Goal: Information Seeking & Learning: Check status

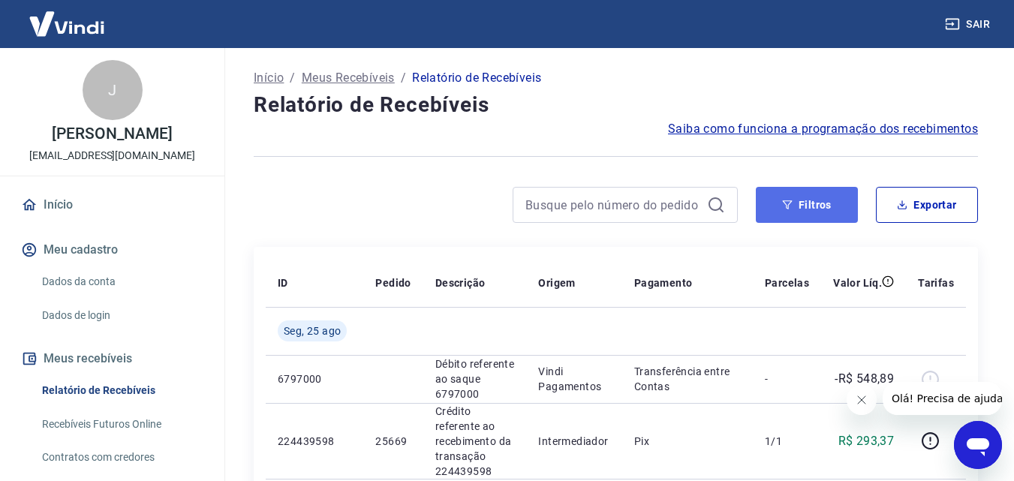
click at [827, 211] on button "Filtros" at bounding box center [807, 205] width 102 height 36
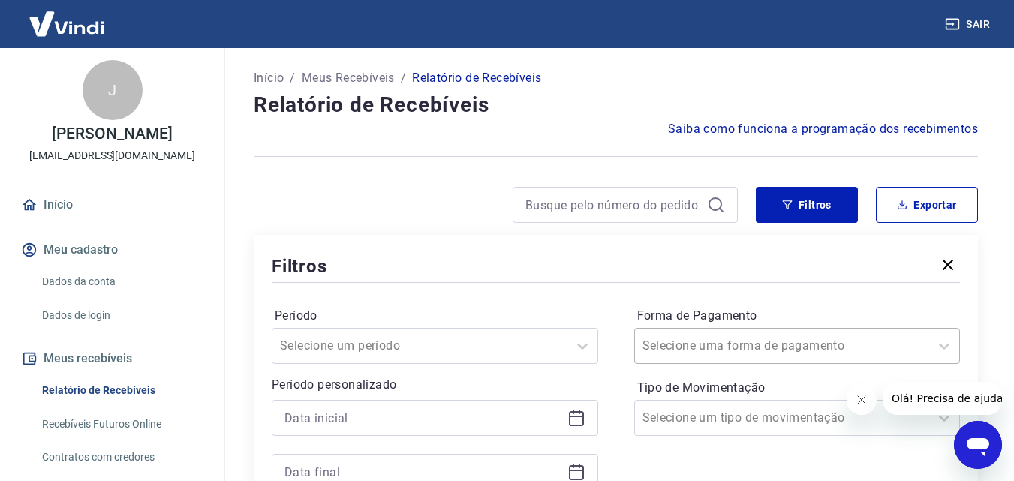
click at [783, 335] on div "Selecione uma forma de pagamento" at bounding box center [797, 346] width 326 height 36
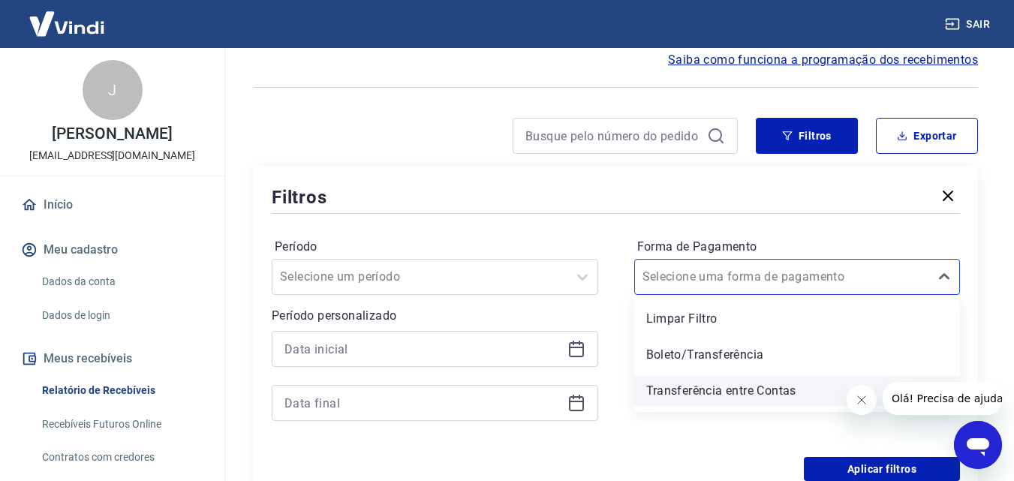
scroll to position [69, 0]
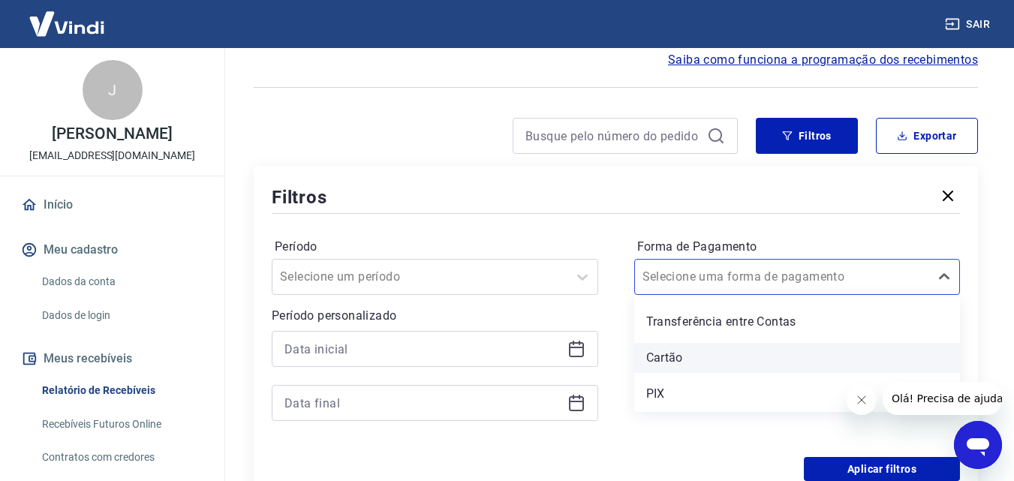
click at [672, 359] on div "Cartão" at bounding box center [797, 358] width 326 height 30
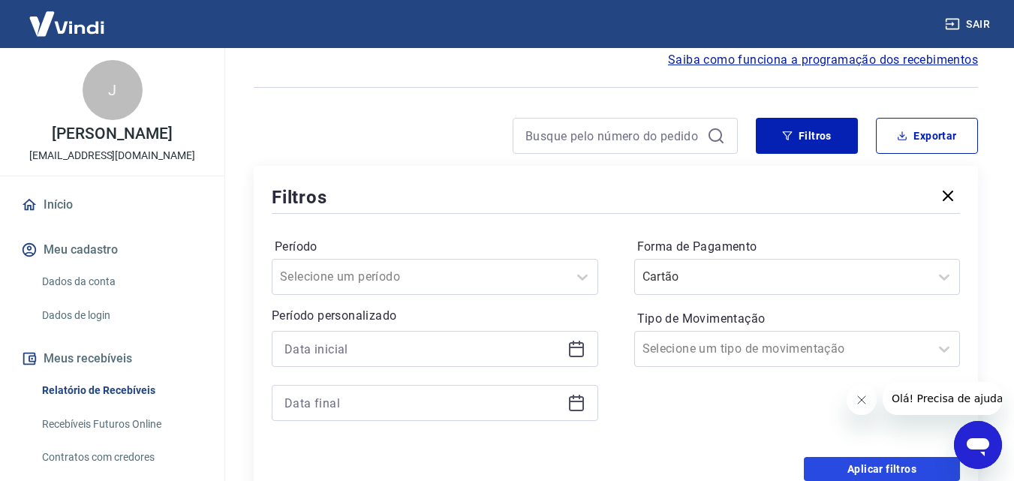
click at [831, 464] on button "Aplicar filtros" at bounding box center [882, 469] width 156 height 24
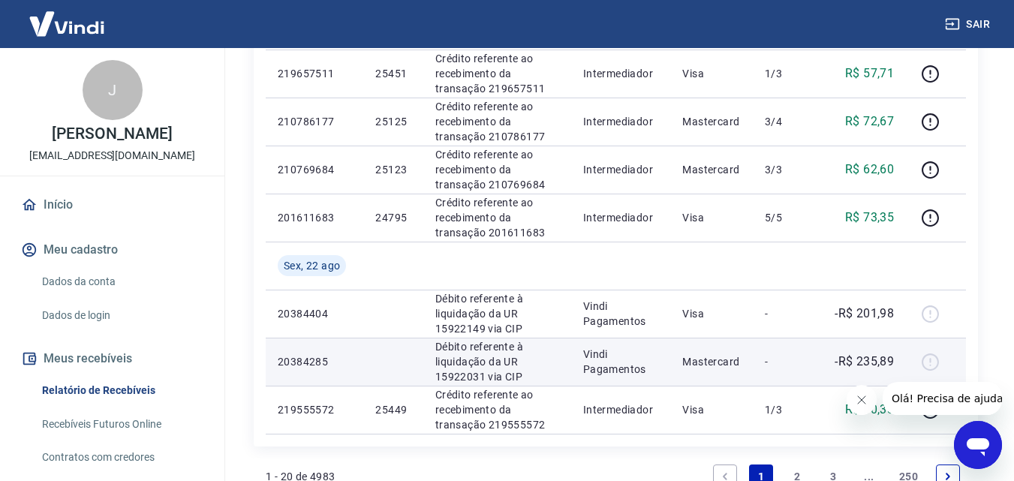
scroll to position [1125, 0]
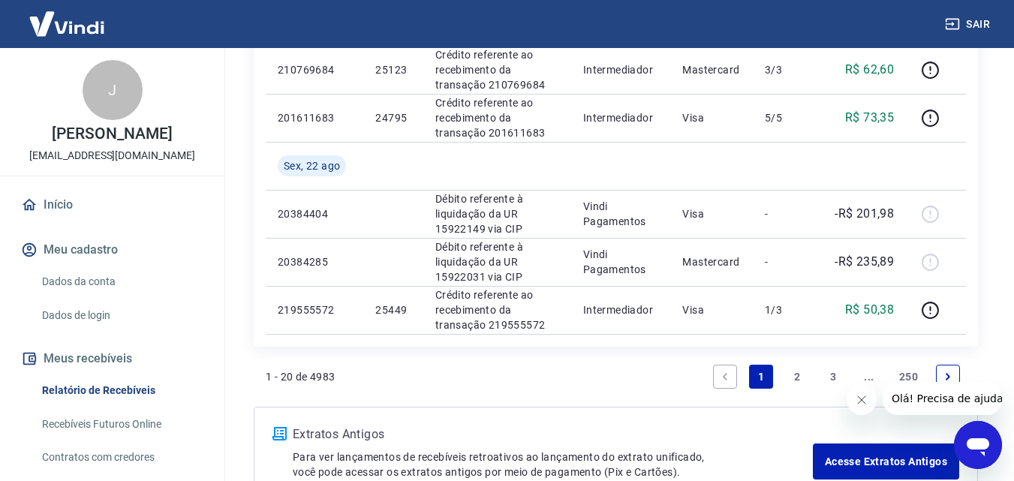
click at [792, 377] on link "2" at bounding box center [797, 377] width 24 height 24
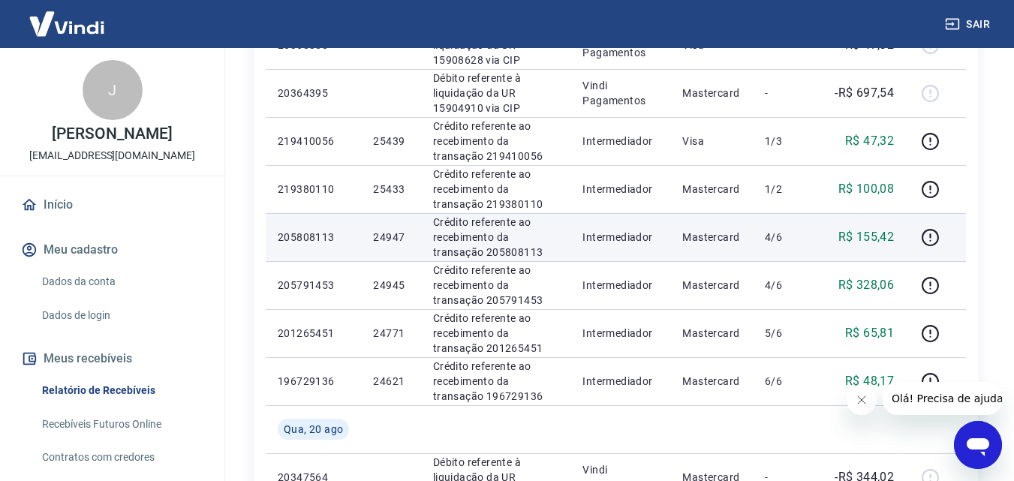
scroll to position [625, 0]
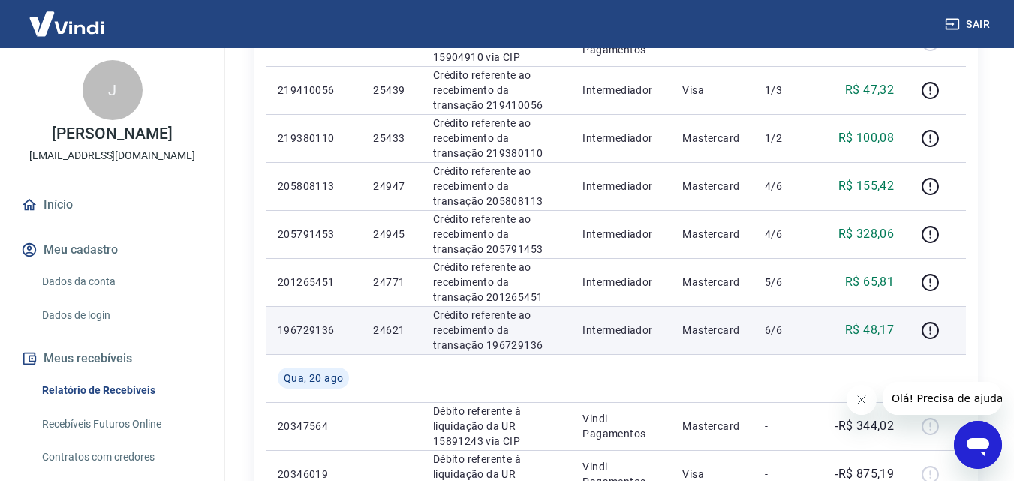
click at [399, 328] on p "24621" at bounding box center [390, 330] width 35 height 15
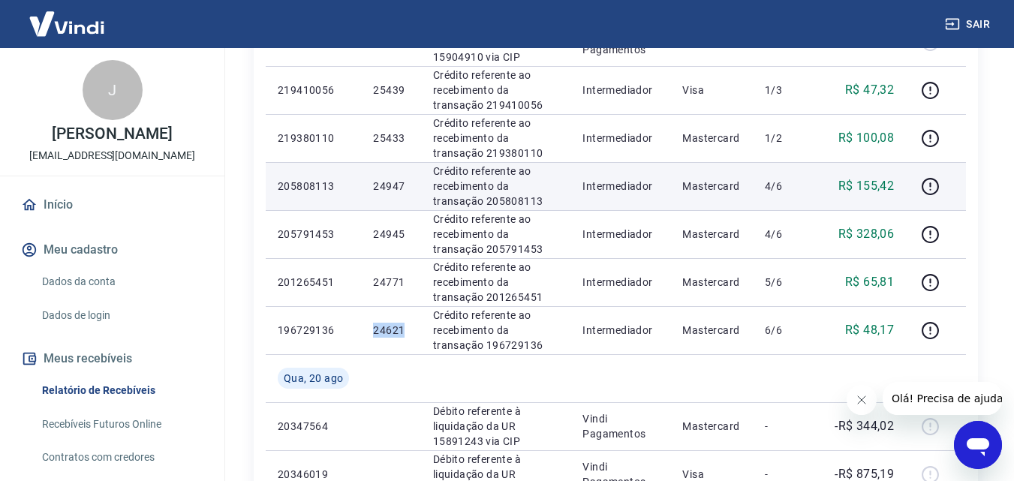
copy p "24621"
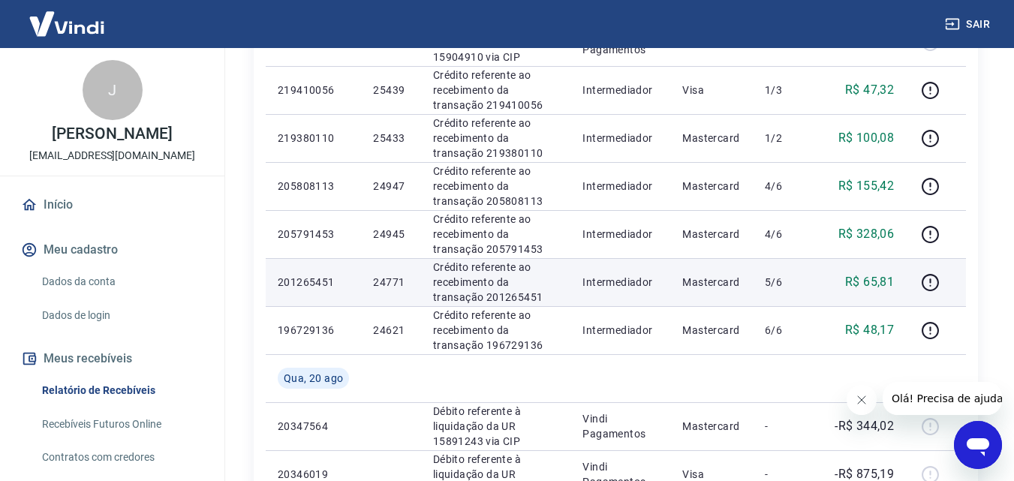
click at [377, 277] on p "24771" at bounding box center [390, 282] width 35 height 15
copy p "24771"
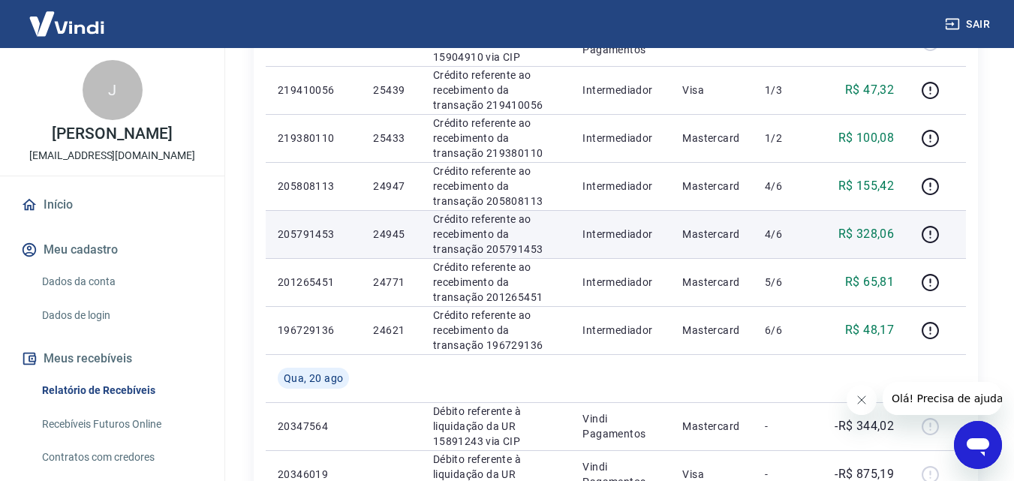
click at [398, 236] on p "24945" at bounding box center [390, 234] width 35 height 15
copy p "24945"
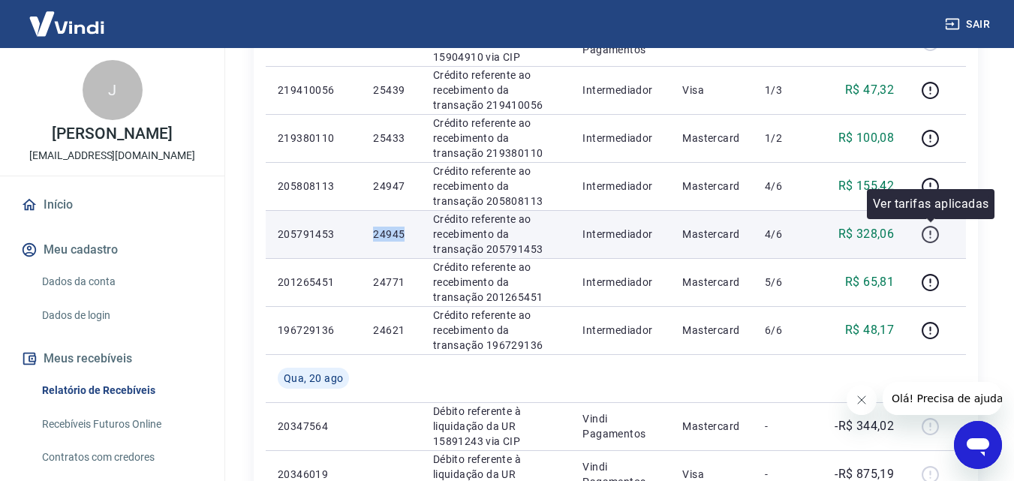
click at [928, 236] on icon "button" at bounding box center [930, 234] width 19 height 19
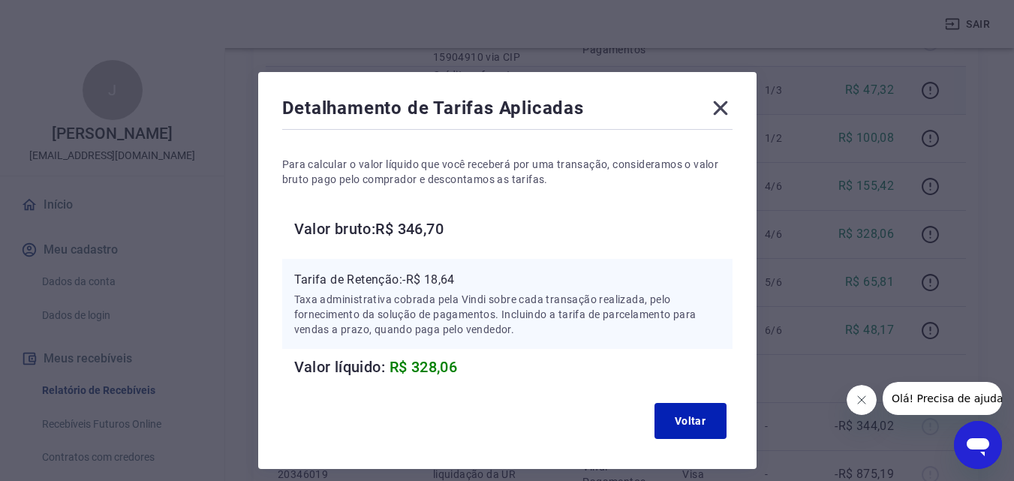
drag, startPoint x: 725, startPoint y: 107, endPoint x: 692, endPoint y: 94, distance: 35.7
click at [725, 107] on icon at bounding box center [720, 108] width 24 height 24
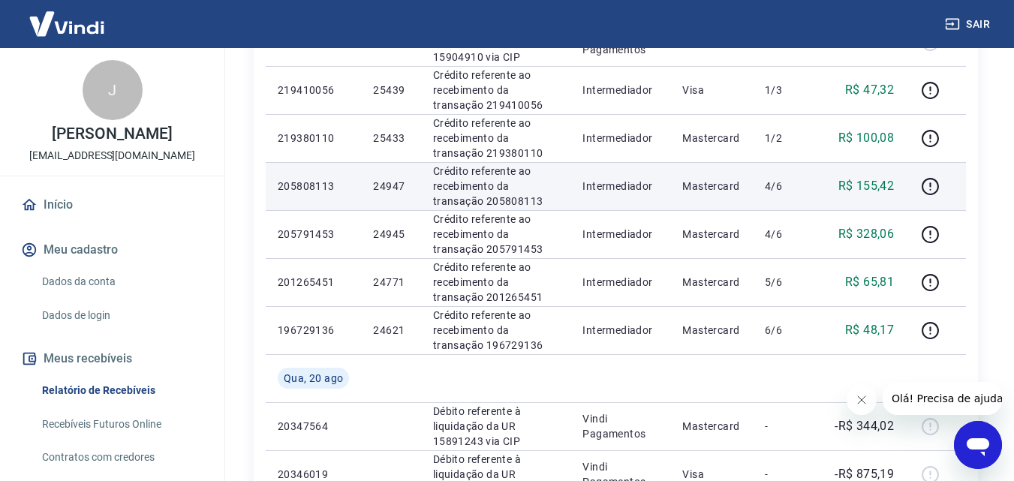
click at [387, 189] on p "24947" at bounding box center [390, 186] width 35 height 15
copy p "24947"
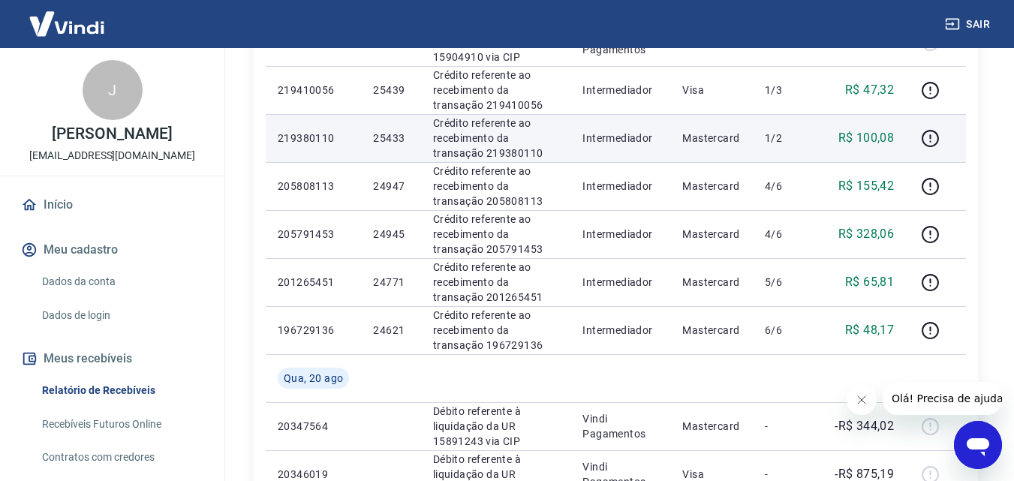
click at [386, 132] on p "25433" at bounding box center [390, 138] width 35 height 15
copy p "25433"
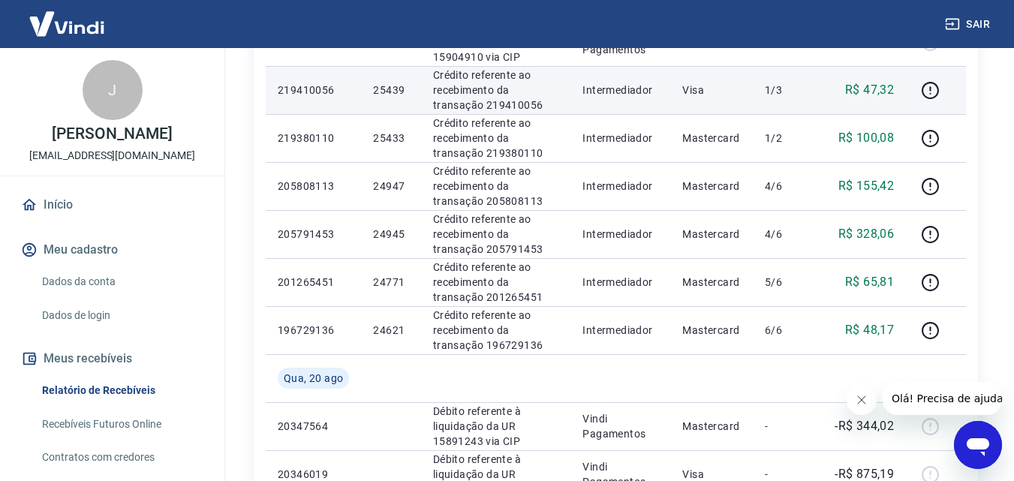
click at [392, 92] on p "25439" at bounding box center [390, 90] width 35 height 15
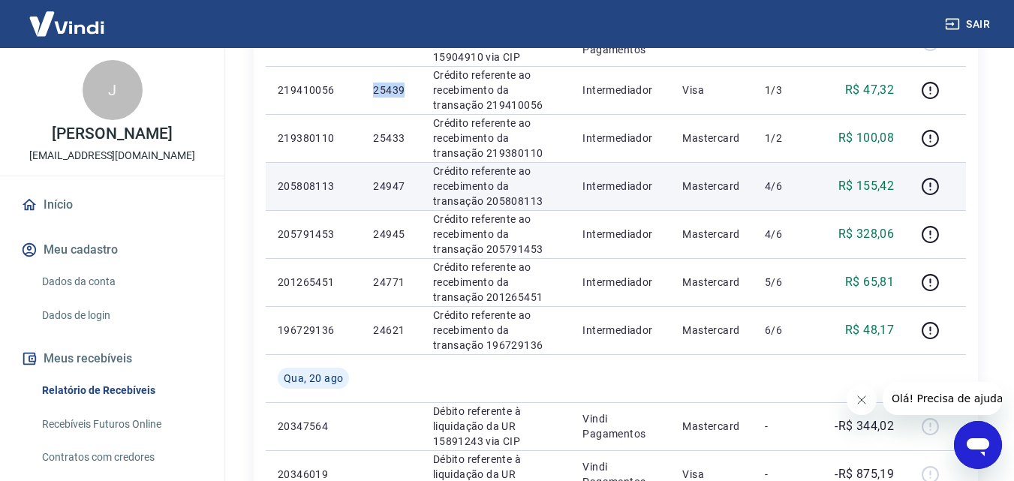
copy p "25439"
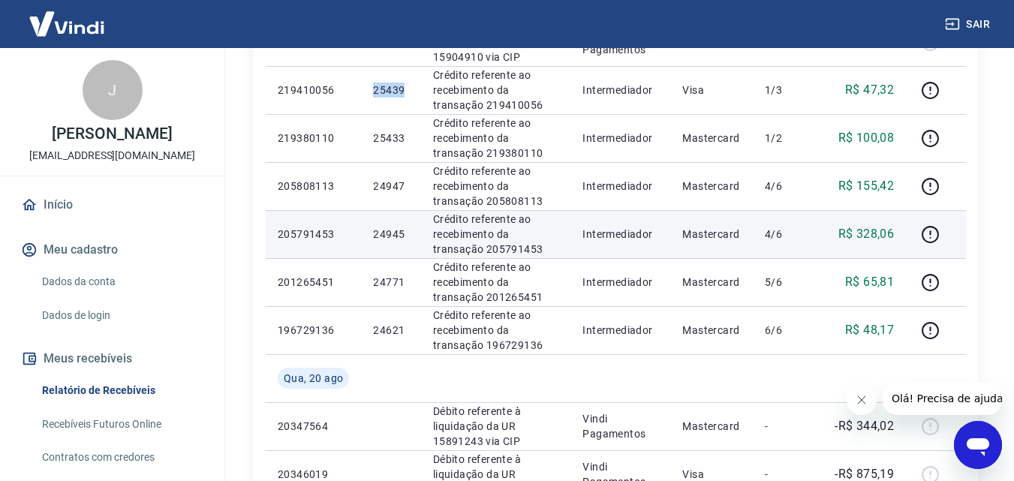
scroll to position [500, 0]
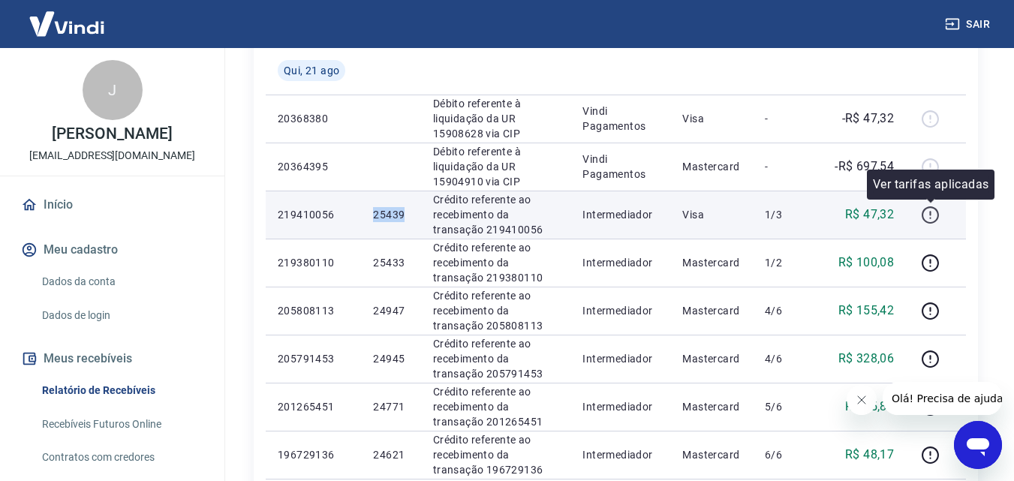
click at [933, 219] on icon "button" at bounding box center [930, 215] width 19 height 19
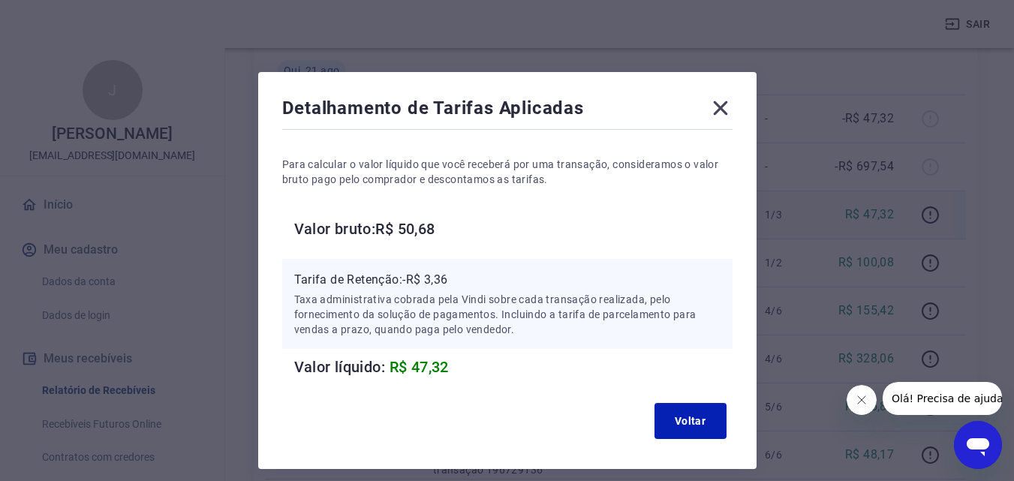
click at [719, 108] on icon at bounding box center [720, 108] width 14 height 14
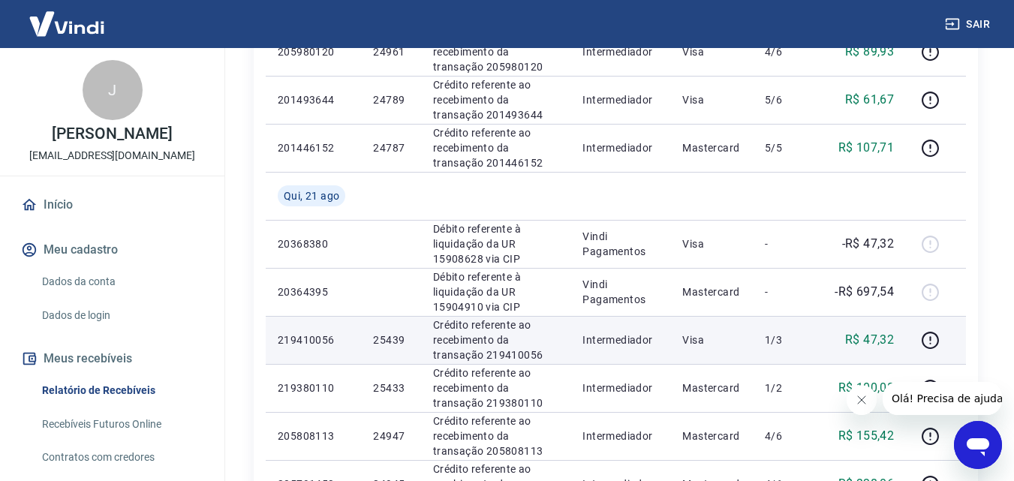
scroll to position [250, 0]
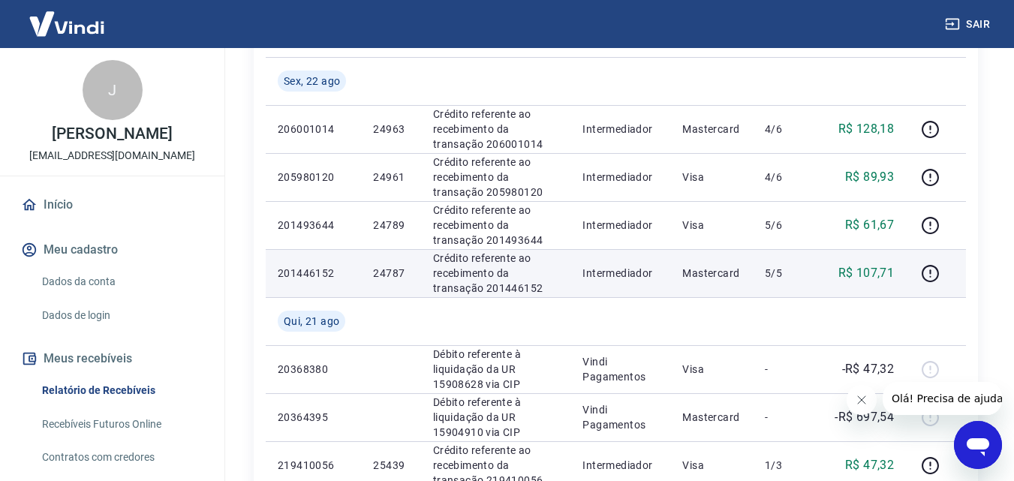
drag, startPoint x: 395, startPoint y: 272, endPoint x: 418, endPoint y: 296, distance: 34.0
click at [395, 272] on p "24787" at bounding box center [390, 273] width 35 height 15
copy p "24787"
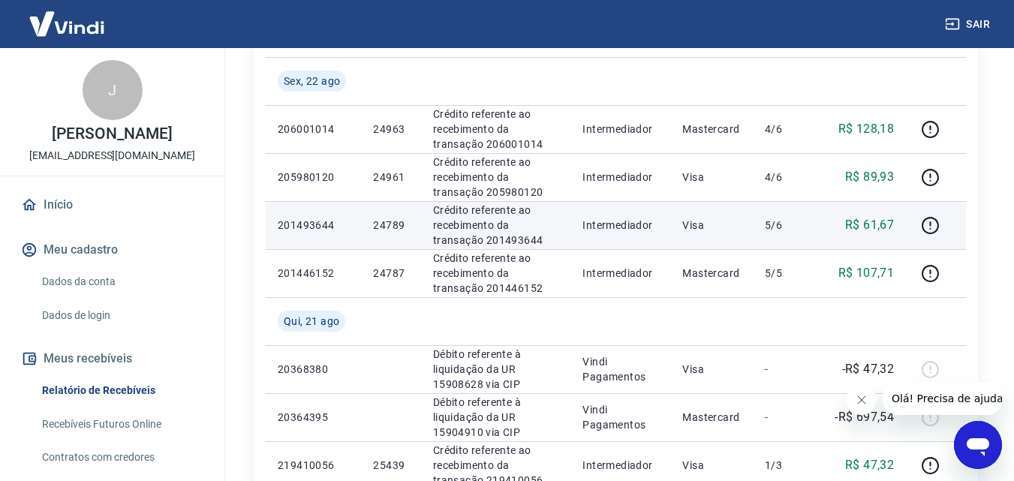
click at [392, 220] on p "24789" at bounding box center [390, 225] width 35 height 15
copy p "24789"
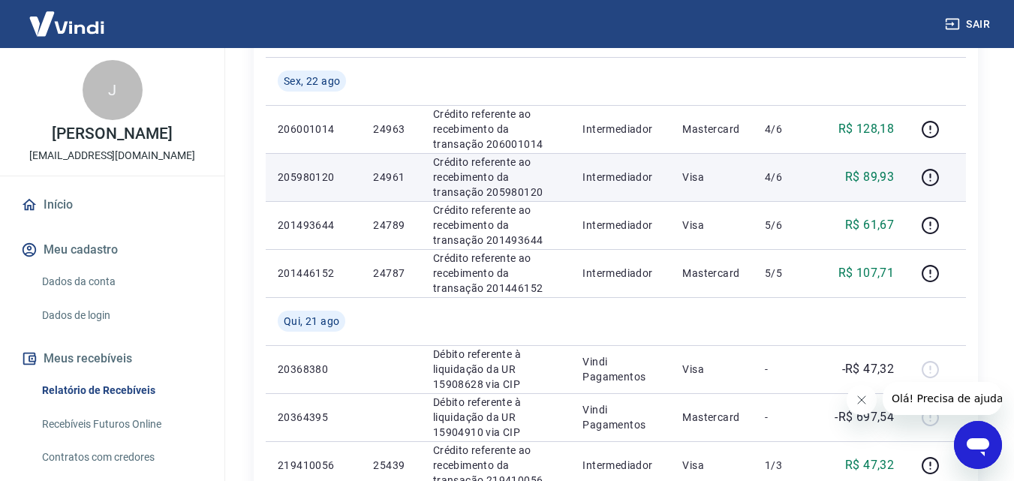
click at [395, 174] on p "24961" at bounding box center [390, 177] width 35 height 15
copy p "24961"
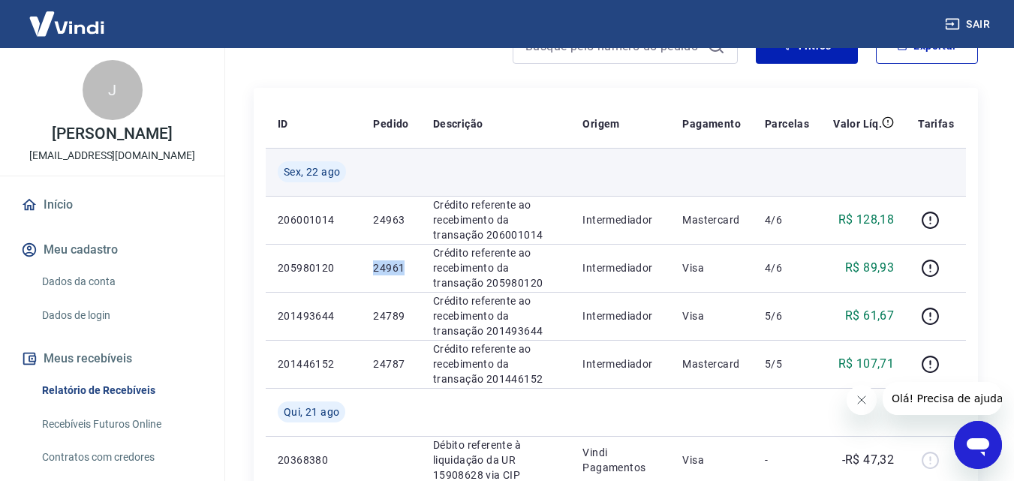
scroll to position [125, 0]
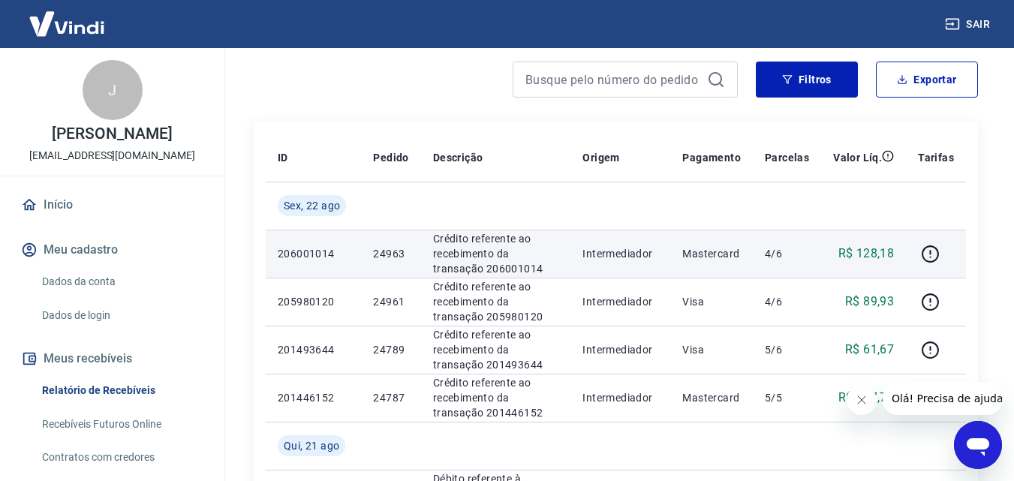
click at [390, 253] on p "24963" at bounding box center [390, 253] width 35 height 15
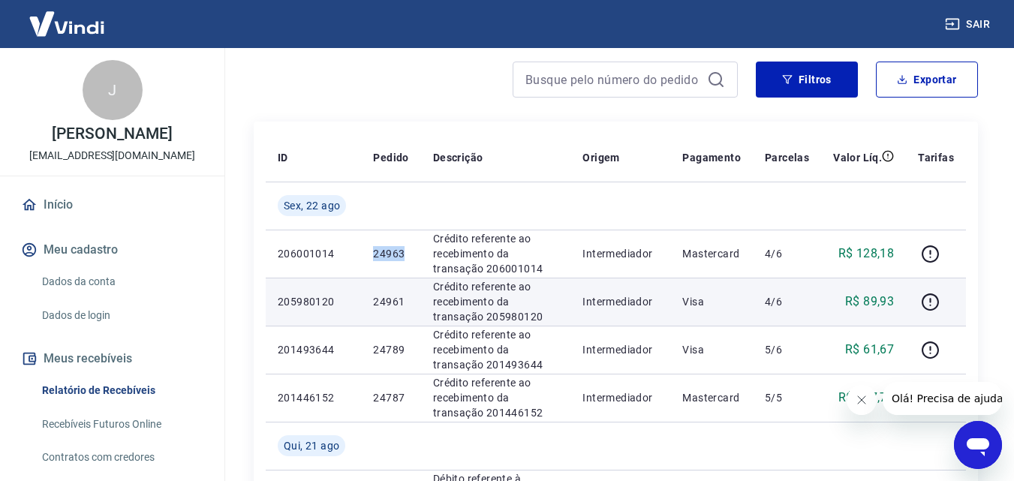
copy p "24963"
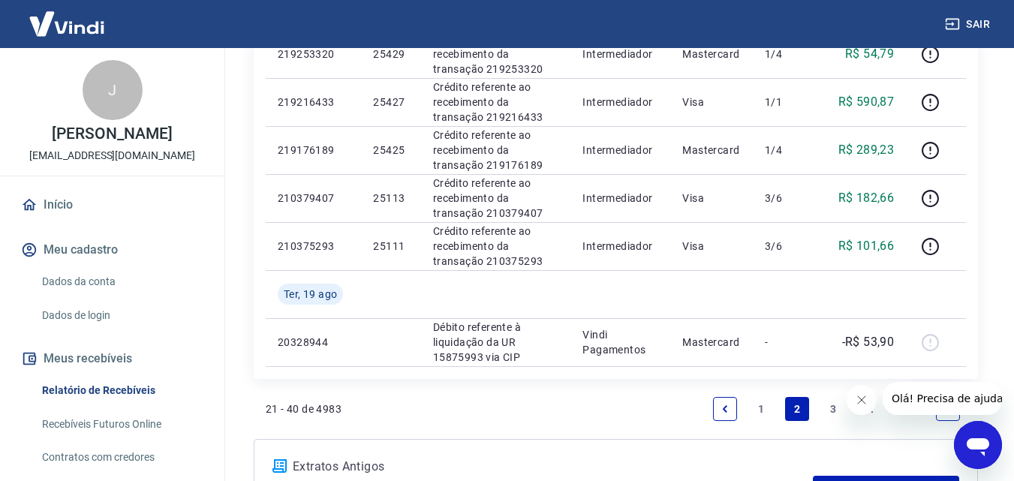
scroll to position [1225, 0]
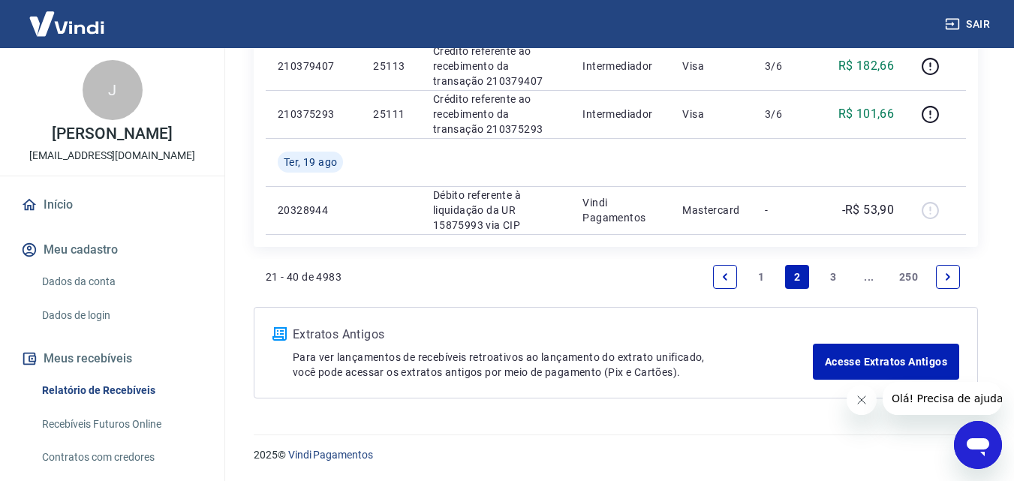
drag, startPoint x: 722, startPoint y: 269, endPoint x: 295, endPoint y: 186, distance: 435.0
click at [722, 269] on link "Previous page" at bounding box center [725, 277] width 24 height 24
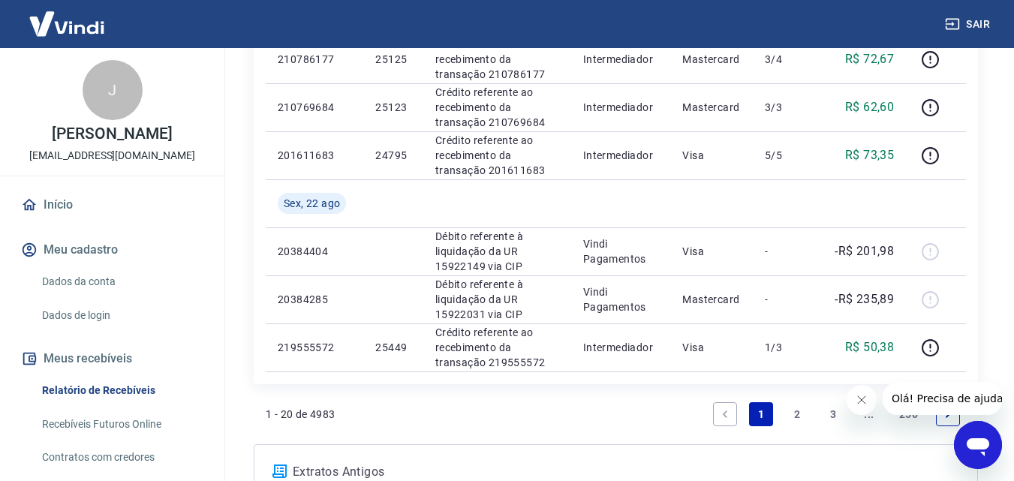
scroll to position [1225, 0]
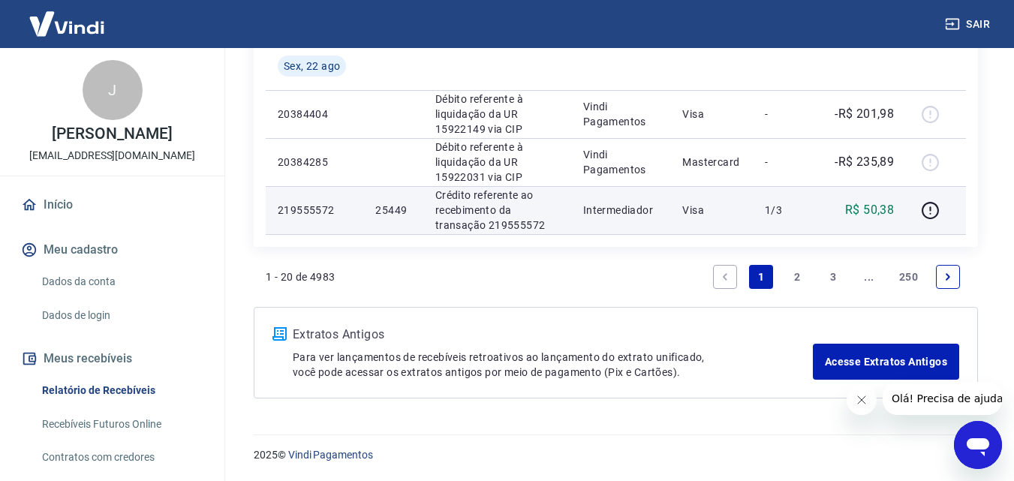
click at [394, 211] on p "25449" at bounding box center [392, 210] width 35 height 15
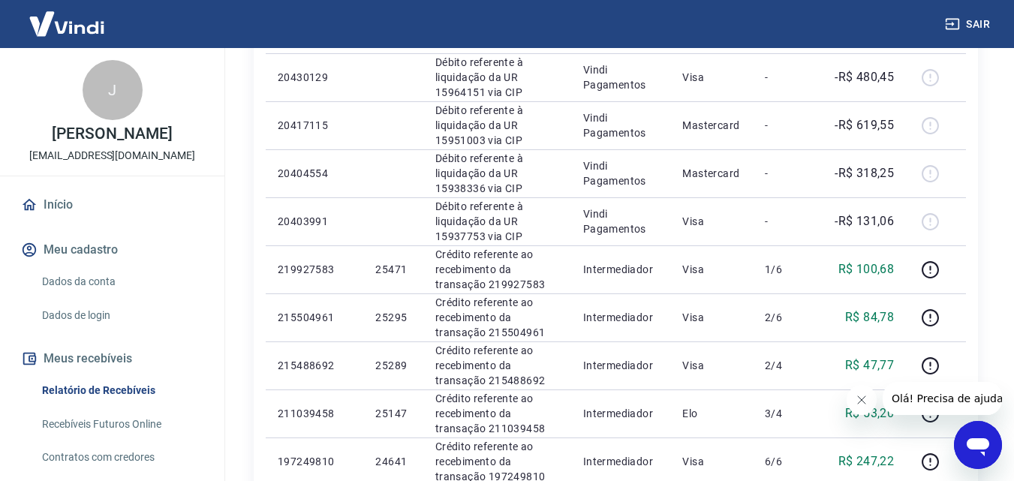
scroll to position [0, 0]
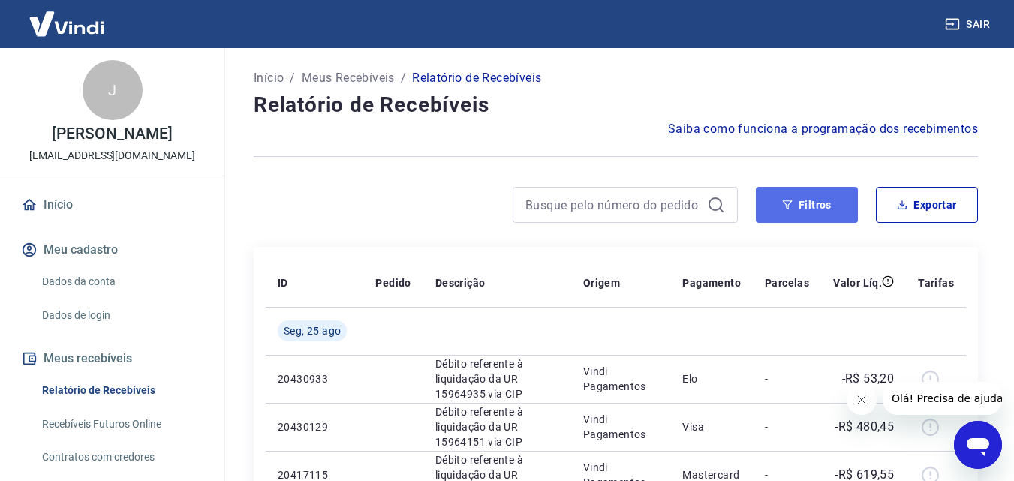
drag, startPoint x: 787, startPoint y: 205, endPoint x: 757, endPoint y: 221, distance: 33.9
click at [787, 205] on icon "button" at bounding box center [788, 204] width 10 height 9
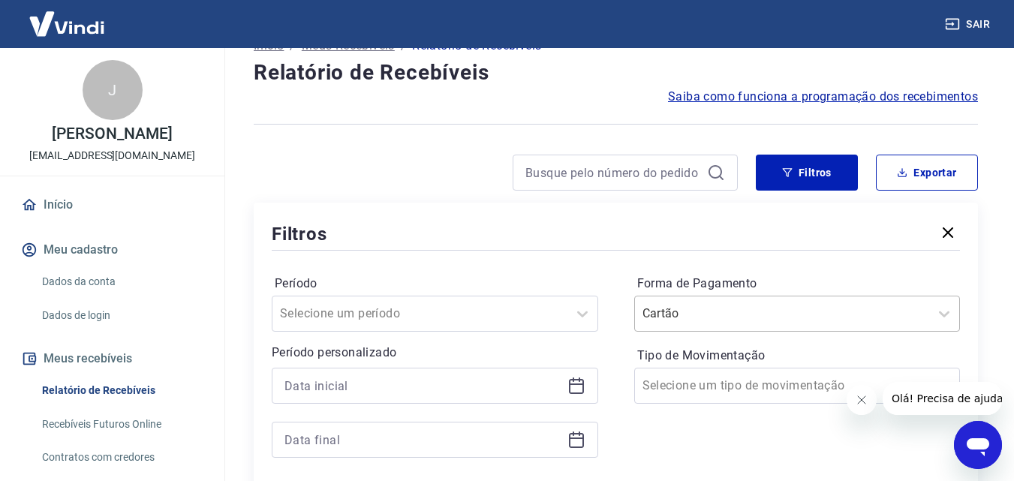
click at [693, 332] on div "Cartão" at bounding box center [797, 314] width 326 height 36
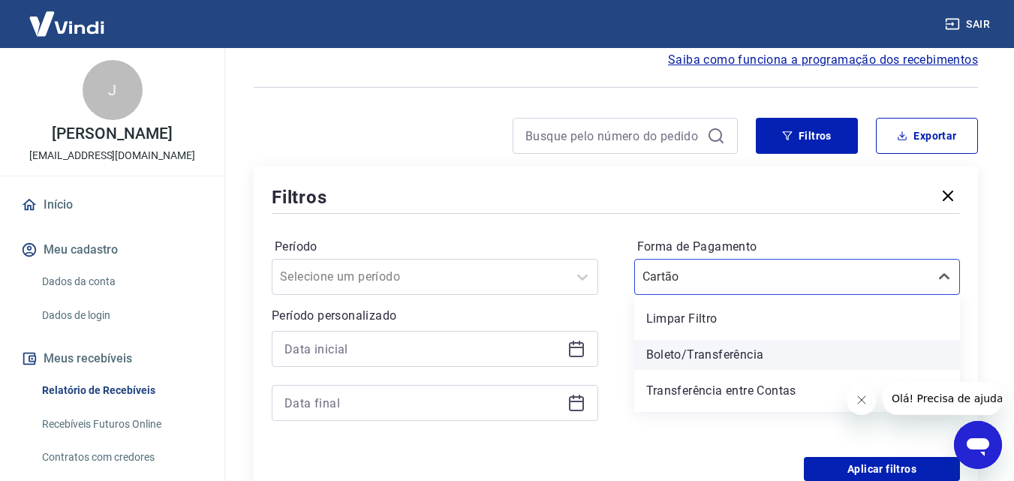
scroll to position [69, 0]
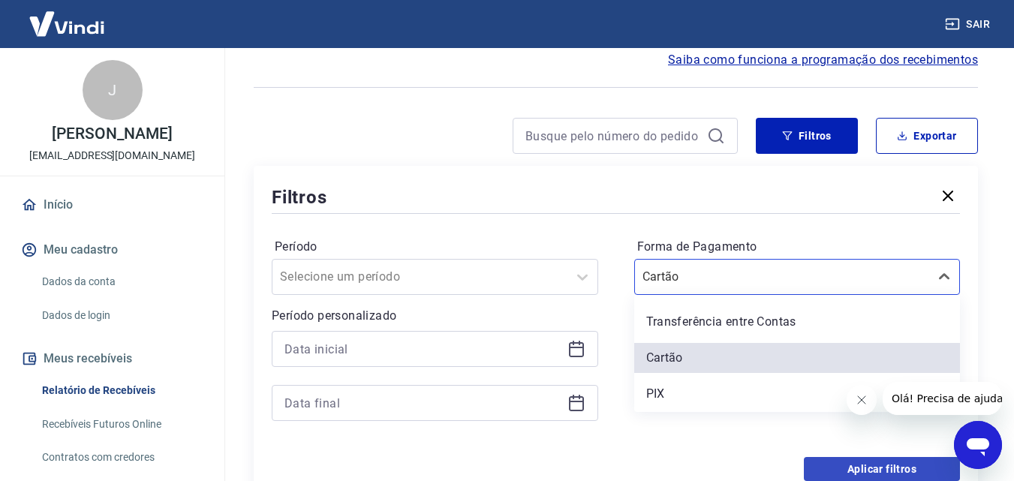
drag, startPoint x: 683, startPoint y: 387, endPoint x: 833, endPoint y: 468, distance: 170.5
click at [683, 387] on div "PIX" at bounding box center [797, 394] width 326 height 30
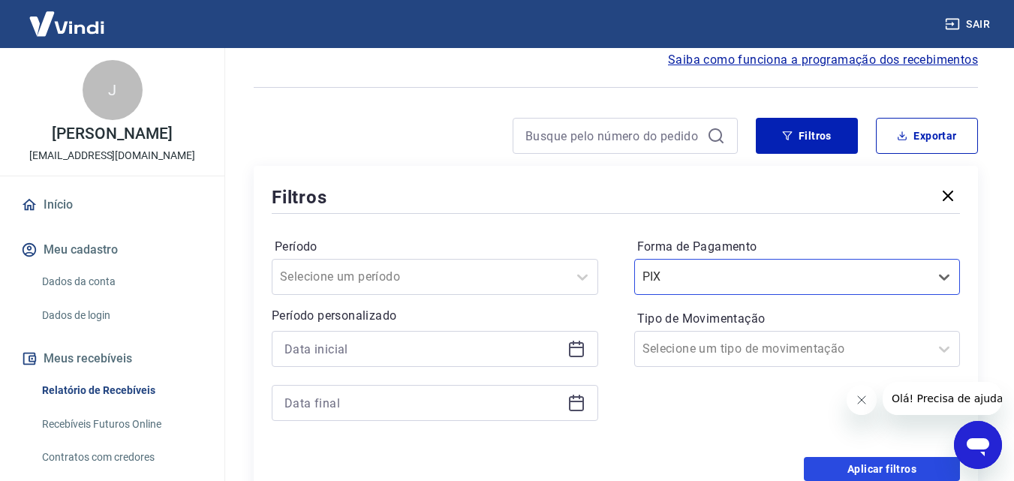
drag, startPoint x: 833, startPoint y: 468, endPoint x: 653, endPoint y: 476, distance: 180.3
click at [833, 468] on button "Aplicar filtros" at bounding box center [882, 469] width 156 height 24
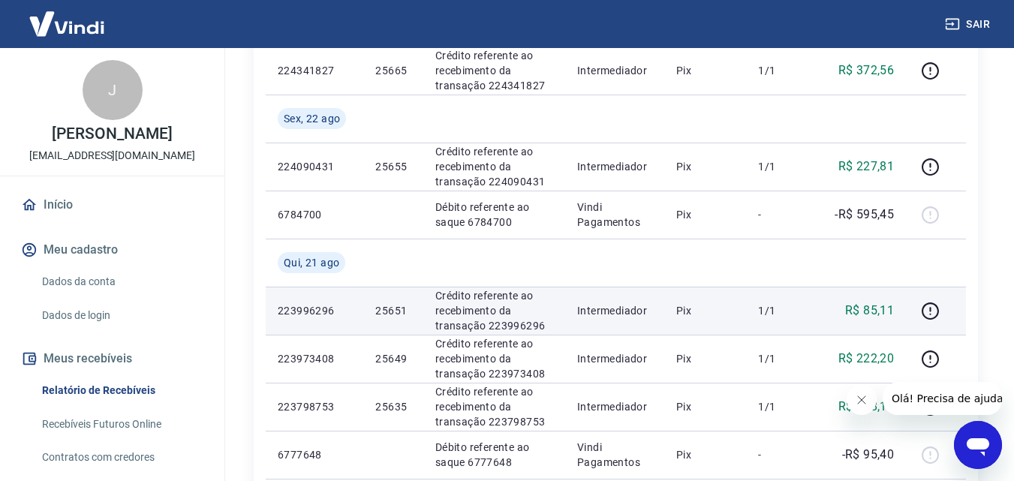
scroll to position [375, 0]
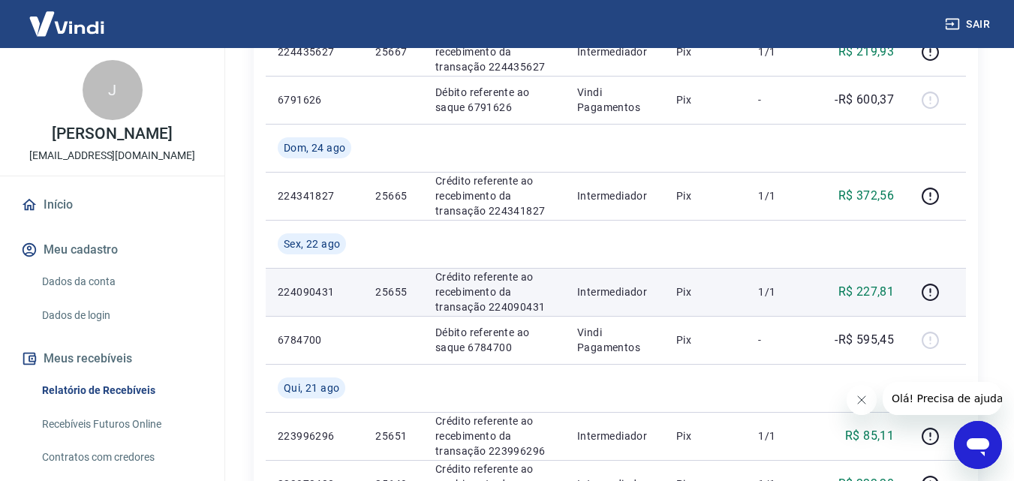
drag, startPoint x: 383, startPoint y: 291, endPoint x: 436, endPoint y: 304, distance: 54.8
click at [383, 291] on p "25655" at bounding box center [392, 291] width 35 height 15
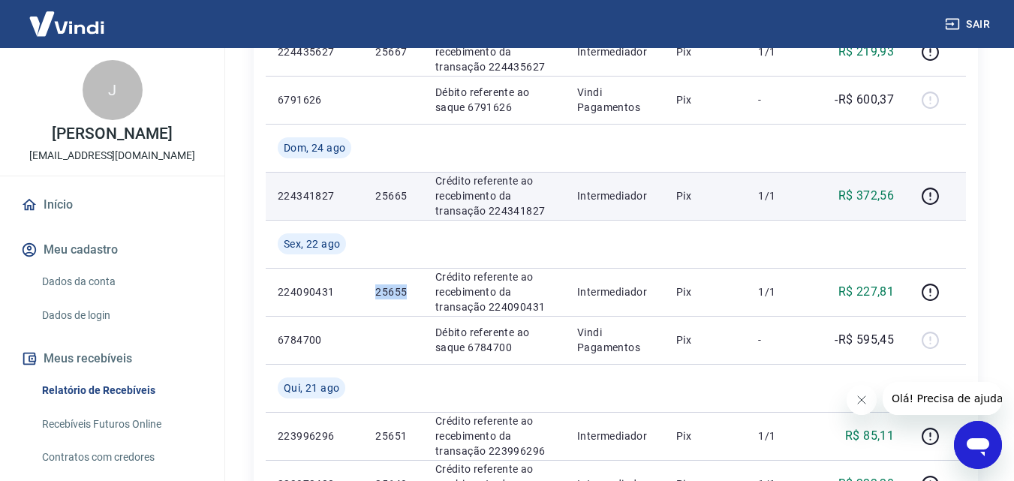
click at [392, 187] on td "25665" at bounding box center [392, 196] width 59 height 48
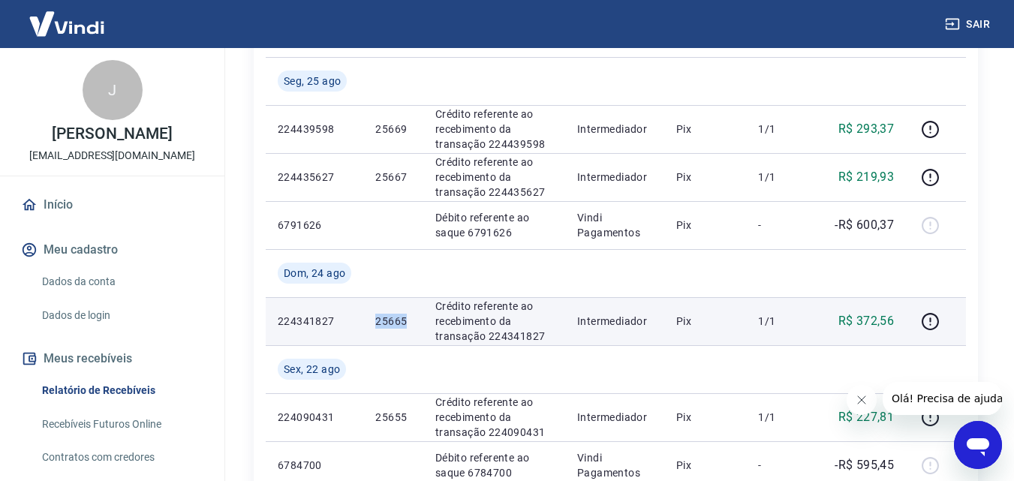
scroll to position [125, 0]
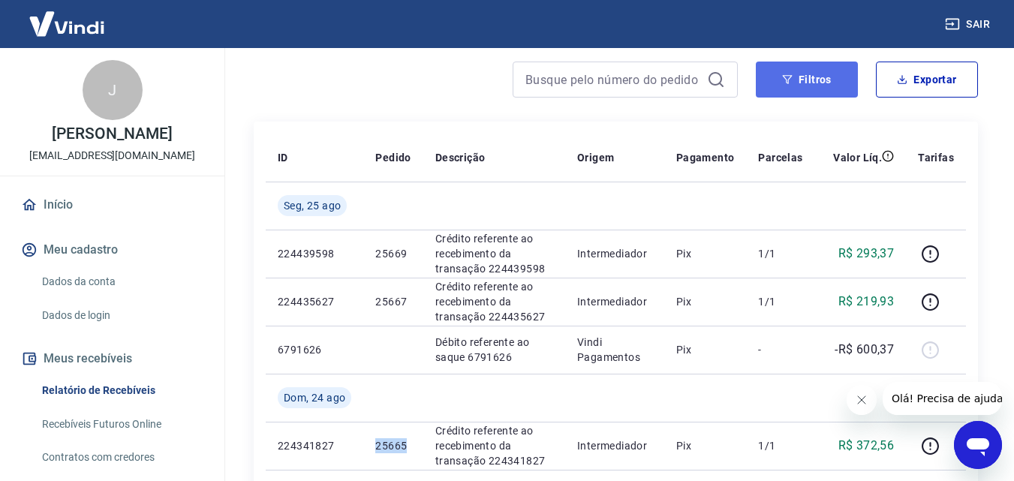
click at [815, 77] on button "Filtros" at bounding box center [807, 80] width 102 height 36
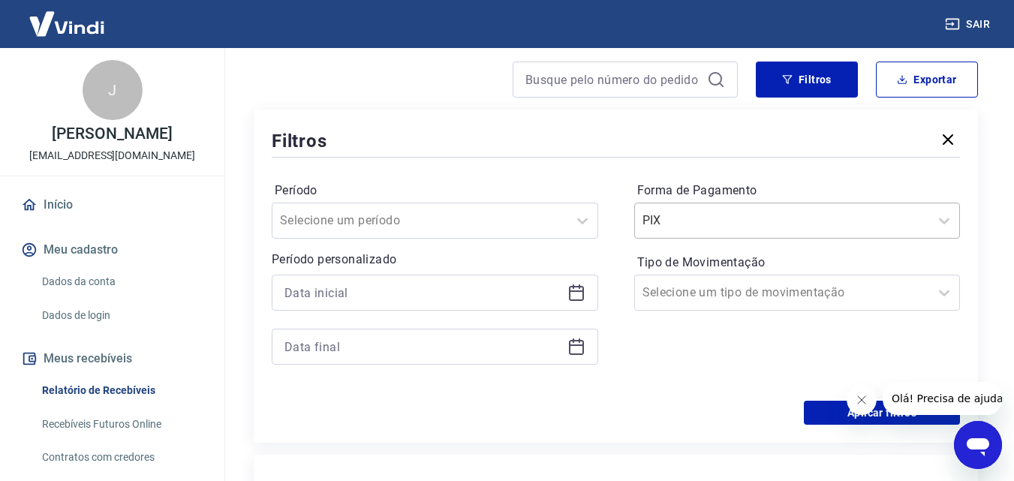
click at [756, 219] on input "Forma de Pagamento" at bounding box center [718, 221] width 152 height 18
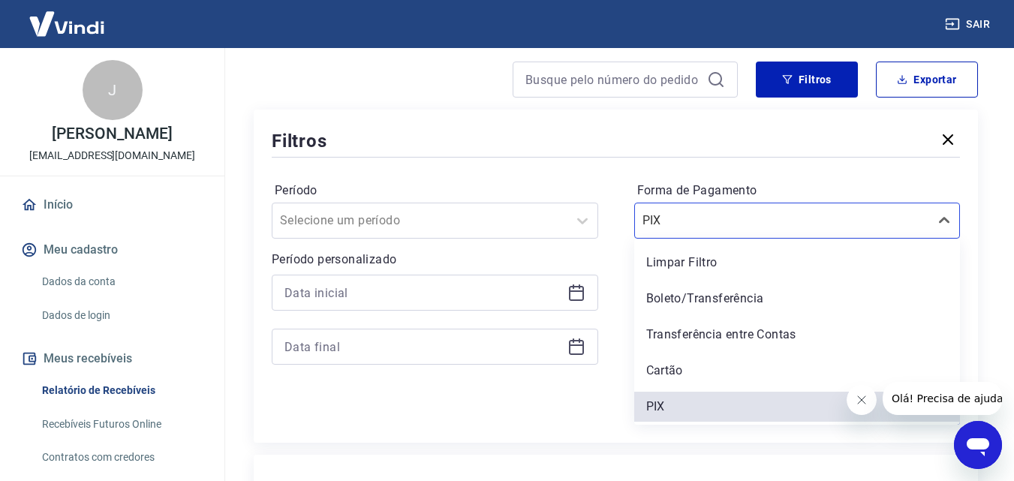
drag, startPoint x: 699, startPoint y: 305, endPoint x: 782, endPoint y: 431, distance: 150.5
click at [699, 305] on div "Boleto/Transferência" at bounding box center [797, 299] width 326 height 30
click at [864, 401] on icon "Fechar mensagem da empresa" at bounding box center [861, 400] width 12 height 12
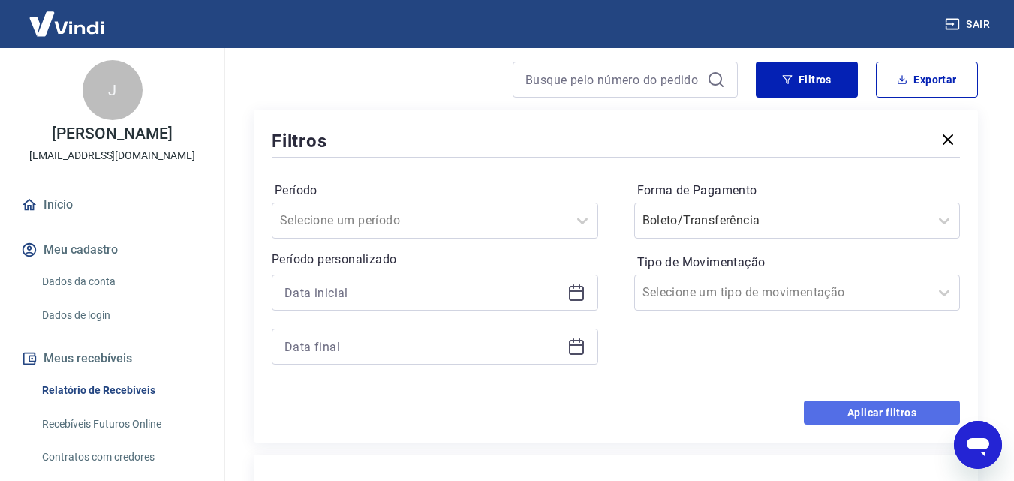
click at [847, 409] on button "Aplicar filtros" at bounding box center [882, 413] width 156 height 24
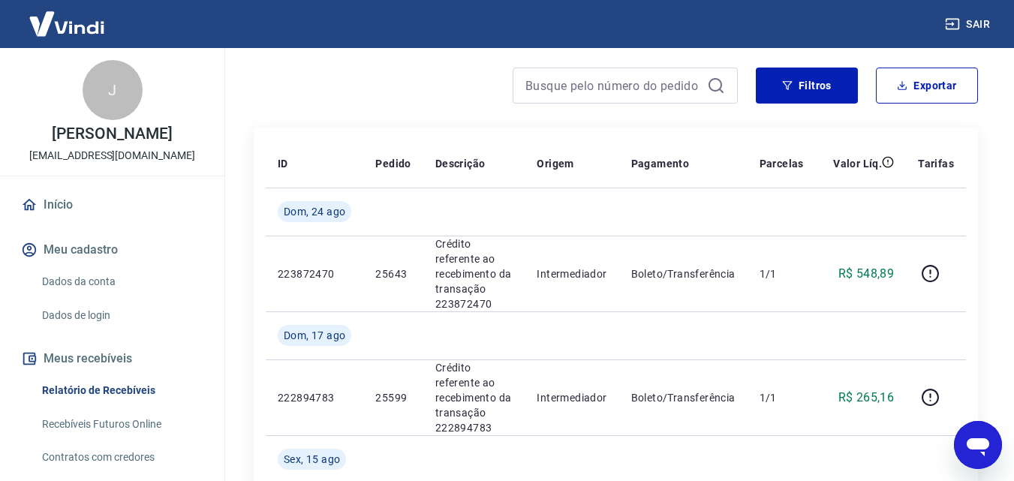
scroll to position [250, 0]
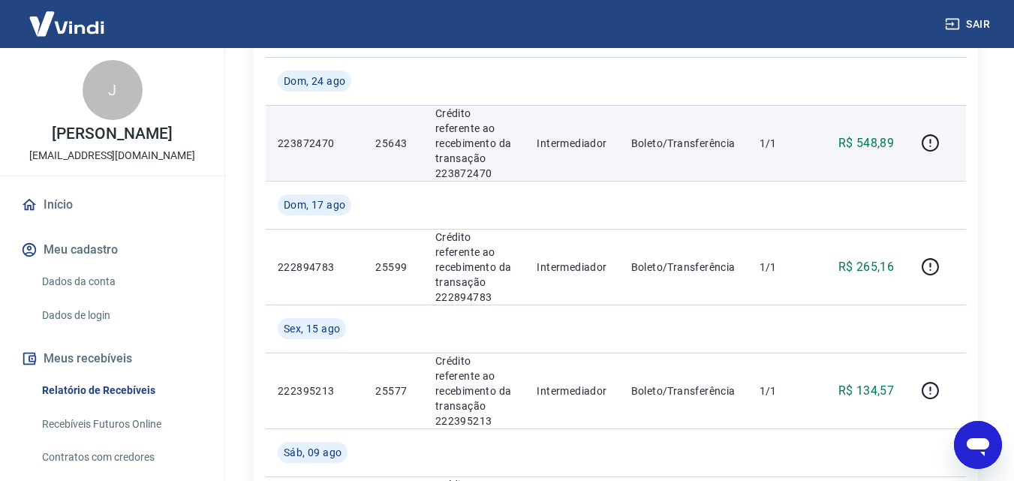
click at [393, 141] on p "25643" at bounding box center [392, 143] width 35 height 15
click at [929, 140] on icon "button" at bounding box center [930, 143] width 19 height 19
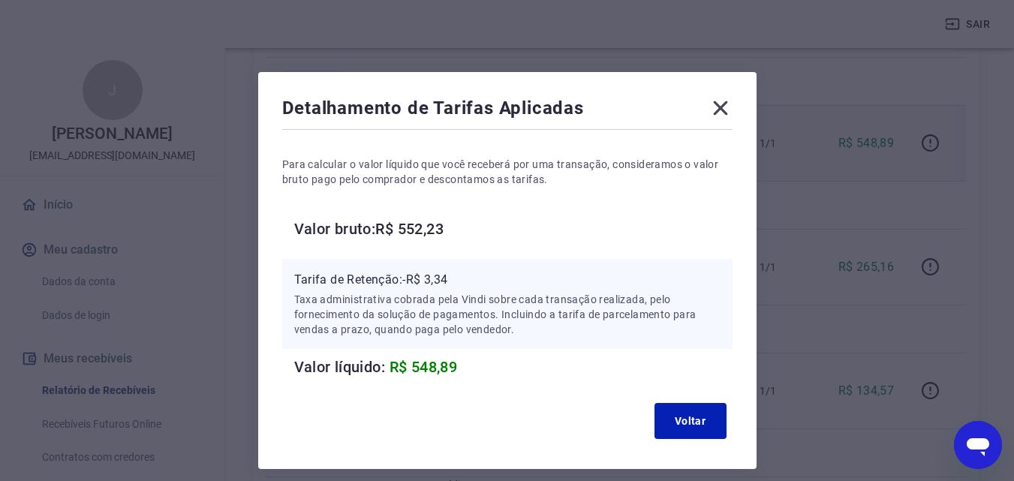
click at [718, 110] on icon at bounding box center [720, 108] width 14 height 14
